Goal: Find specific page/section: Find specific page/section

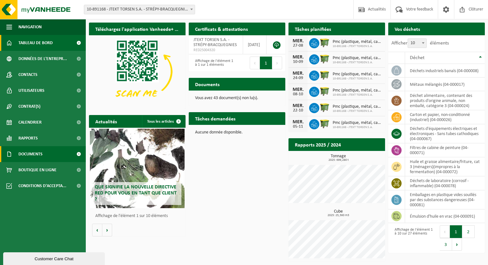
click at [44, 150] on link "Documents" at bounding box center [43, 154] width 86 height 16
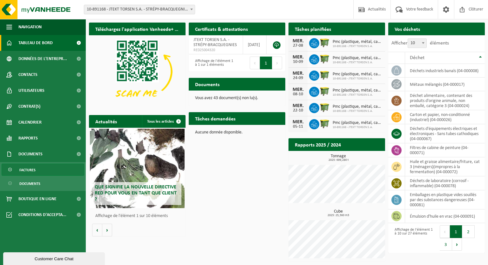
click at [34, 170] on span "Factures" at bounding box center [27, 170] width 16 height 12
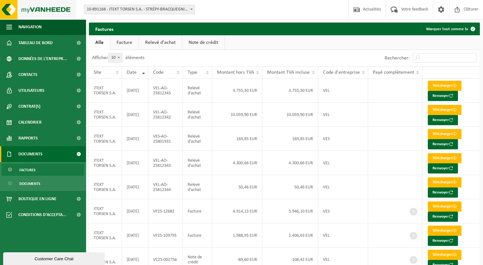
click at [37, 9] on img at bounding box center [38, 9] width 76 height 19
